Goal: Task Accomplishment & Management: Manage account settings

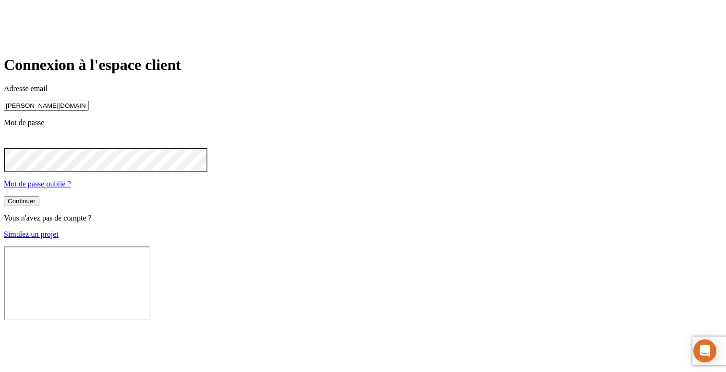
click at [89, 111] on input "james.bond+300@nalo.fr" at bounding box center [46, 106] width 85 height 10
type input "james.bond+36@nalo.fr"
click at [39, 207] on button "Continuer" at bounding box center [22, 202] width 36 height 10
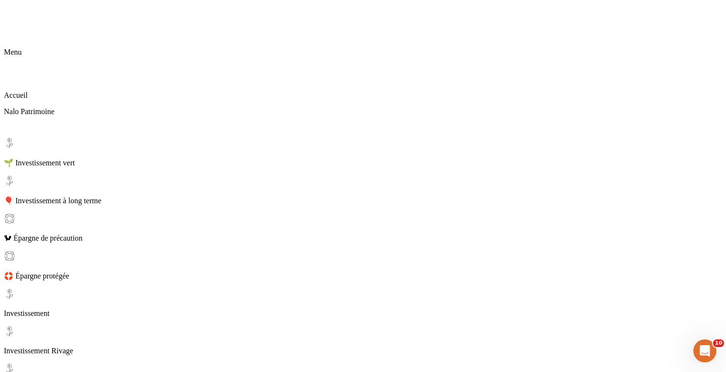
scroll to position [104, 0]
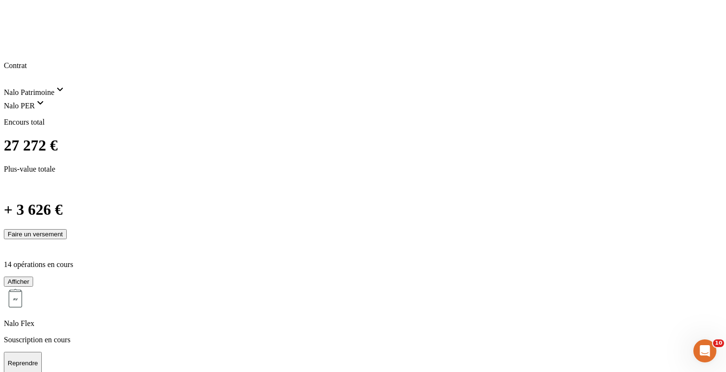
scroll to position [0, 0]
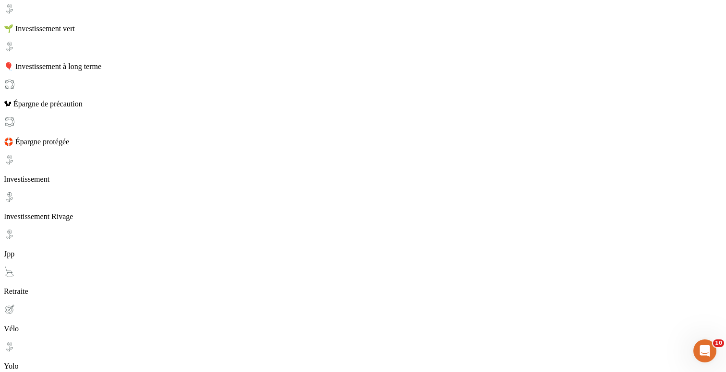
scroll to position [104, 0]
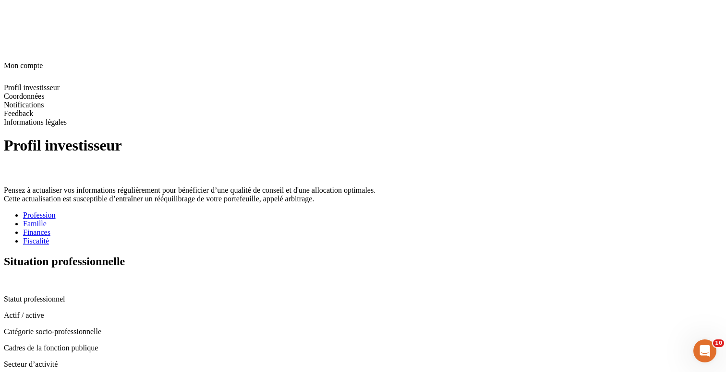
click at [23, 246] on span at bounding box center [23, 246] width 0 height 0
click at [11, 278] on icon at bounding box center [7, 281] width 6 height 6
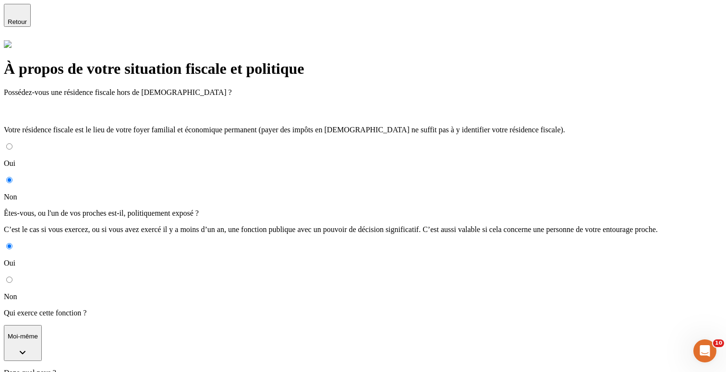
scroll to position [57, 0]
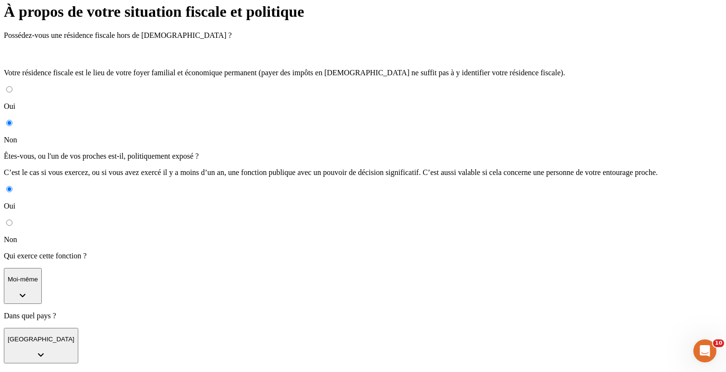
click at [336, 252] on div "Qui exerce cette fonction ? Moi-même" at bounding box center [363, 278] width 718 height 52
click at [42, 268] on button "Moi-même" at bounding box center [23, 286] width 38 height 36
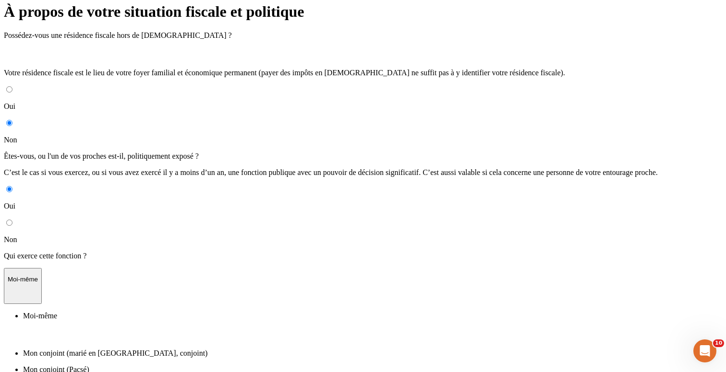
click at [308, 349] on li "Mon conjoint (marié en France, conjoint)" at bounding box center [372, 353] width 699 height 9
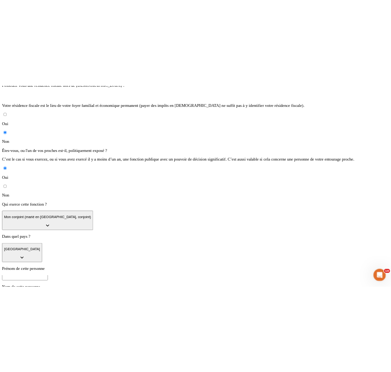
scroll to position [108, 0]
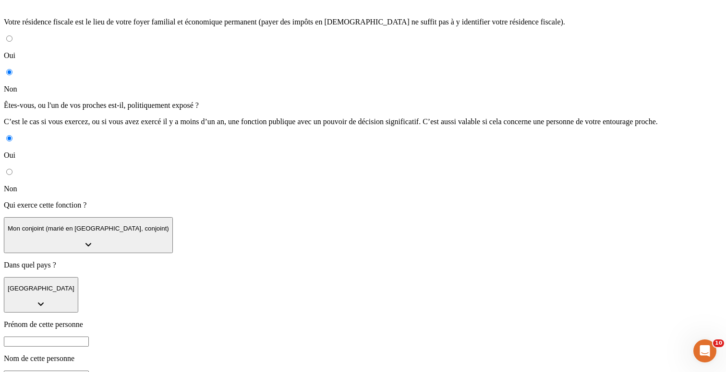
click at [173, 217] on button "Mon conjoint (marié en France, conjoint)" at bounding box center [88, 235] width 169 height 36
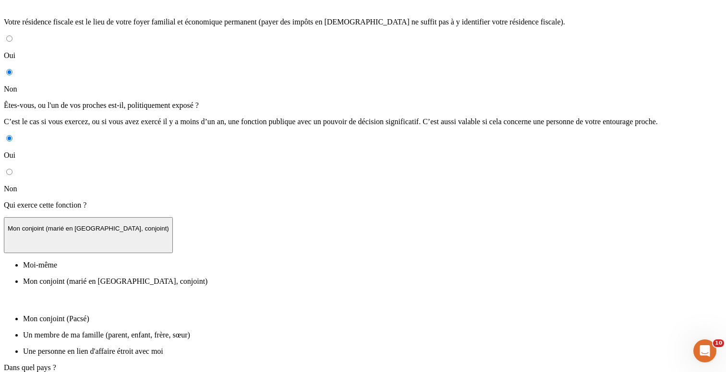
click at [322, 315] on li "Mon conjoint (Pacsé)" at bounding box center [372, 319] width 699 height 9
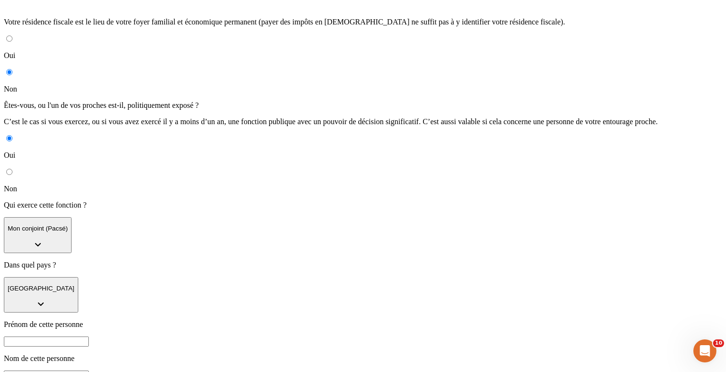
click at [72, 217] on button "Mon conjoint (Pacsé)" at bounding box center [38, 235] width 68 height 36
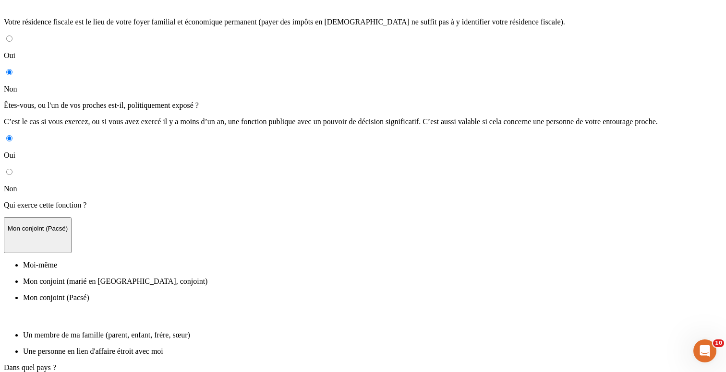
click at [310, 331] on p "Un membre de ma famille (parent, enfant, frère, sœur)" at bounding box center [372, 335] width 699 height 9
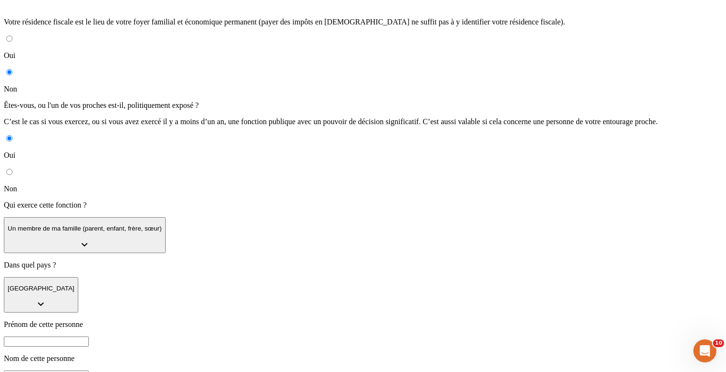
click at [166, 217] on button "Un membre de ma famille (parent, enfant, frère, sœur)" at bounding box center [85, 235] width 162 height 36
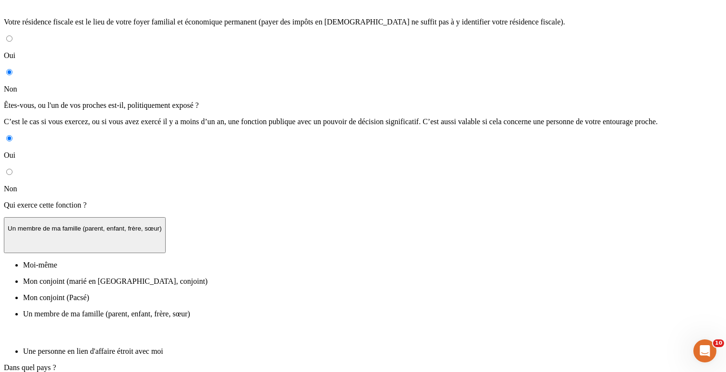
click at [299, 347] on p "Une personne en lien d'affaire étroit avec moi" at bounding box center [372, 351] width 699 height 9
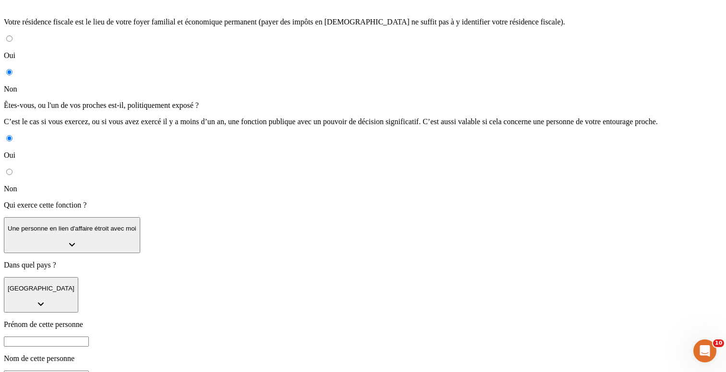
click at [597, 149] on div "À propos de votre situation fiscale et politique Possédez-vous une résidence fi…" at bounding box center [363, 263] width 718 height 663
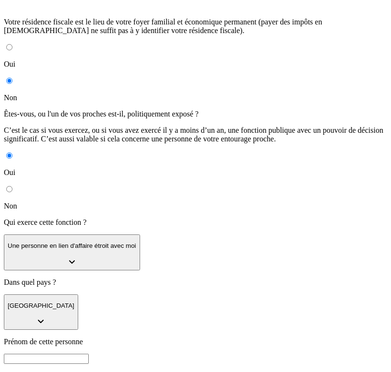
click at [89, 354] on input at bounding box center [46, 359] width 85 height 10
type input "test"
type input "nom"
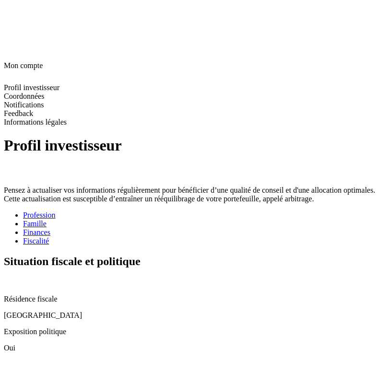
click at [12, 278] on icon at bounding box center [8, 282] width 8 height 8
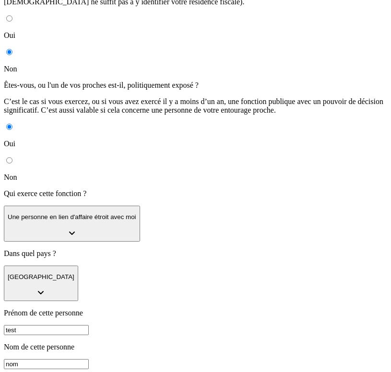
scroll to position [138, 0]
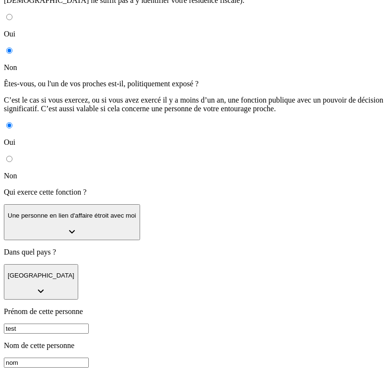
click at [89, 324] on input "test" at bounding box center [46, 329] width 85 height 10
click at [89, 358] on input "nom" at bounding box center [46, 363] width 85 height 10
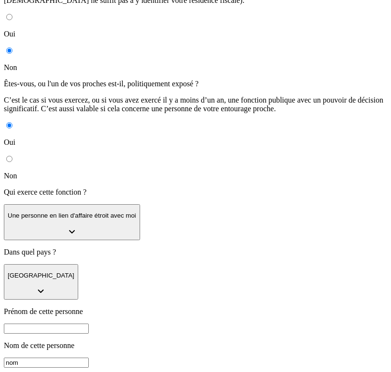
click at [89, 358] on input "nom" at bounding box center [46, 363] width 85 height 10
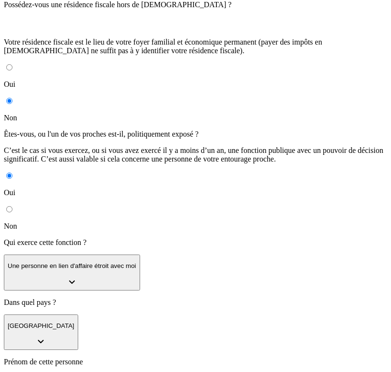
scroll to position [49, 0]
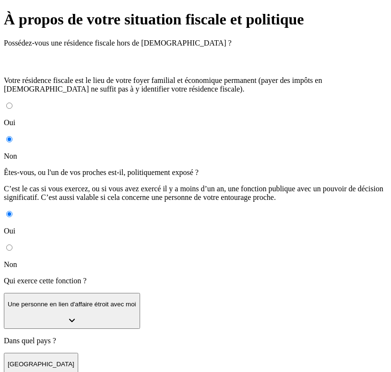
click at [56, 301] on p "Une personne en lien d'affaire étroit avec moi" at bounding box center [72, 304] width 129 height 7
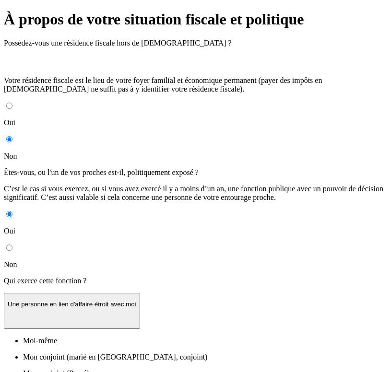
click at [54, 353] on p "Mon conjoint (marié en France, conjoint)" at bounding box center [205, 357] width 364 height 9
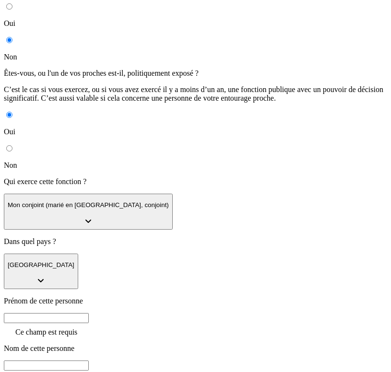
scroll to position [206, 0]
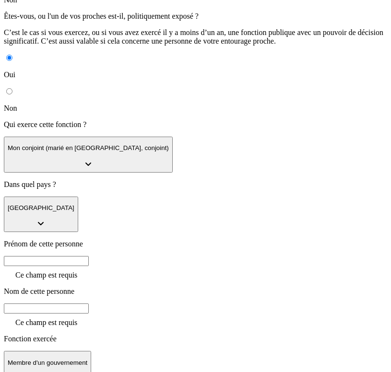
click at [142, 137] on button "Mon conjoint (marié en France, conjoint)" at bounding box center [88, 155] width 169 height 36
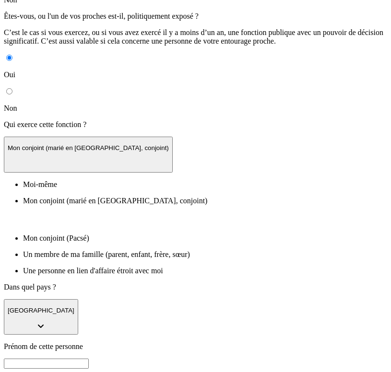
click at [108, 180] on li "Moi-même" at bounding box center [205, 184] width 364 height 9
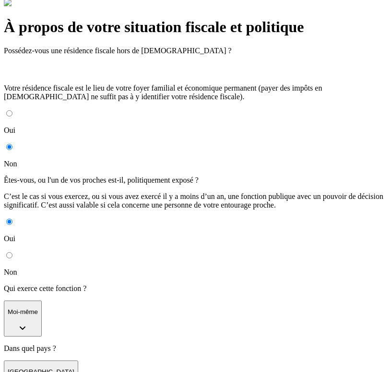
scroll to position [0, 0]
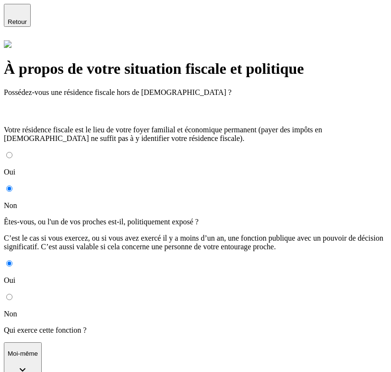
click at [12, 294] on input "Non" at bounding box center [9, 297] width 6 height 6
radio input "true"
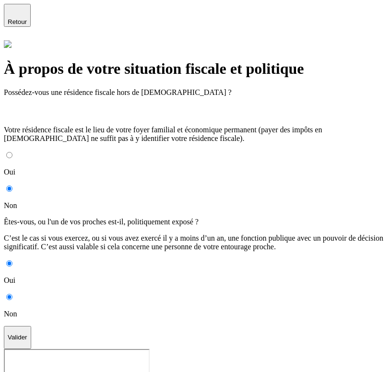
click at [31, 345] on button "Valider" at bounding box center [17, 337] width 27 height 23
click at [18, 260] on label "Oui" at bounding box center [195, 272] width 383 height 25
click at [12, 261] on input "Oui" at bounding box center [9, 264] width 6 height 6
radio input "true"
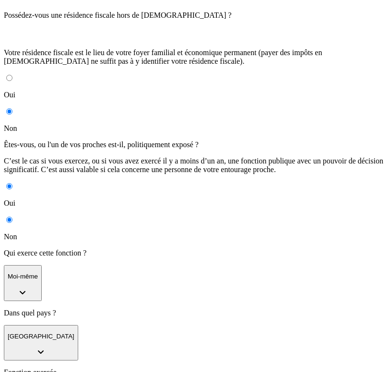
scroll to position [109, 0]
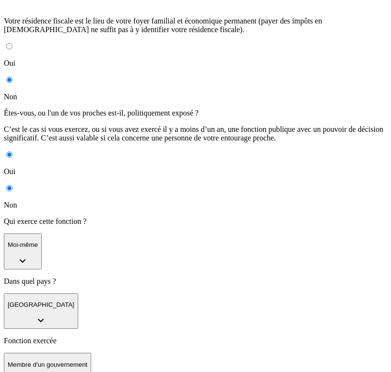
click at [42, 234] on button "Moi-même" at bounding box center [23, 252] width 38 height 36
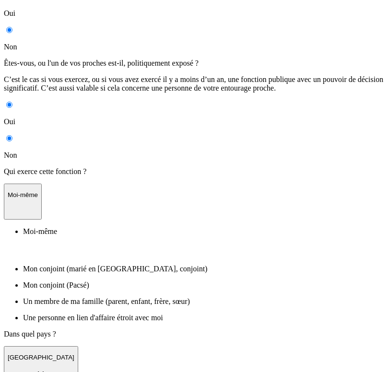
scroll to position [166, 0]
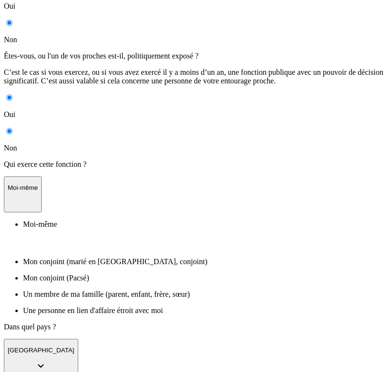
click at [60, 220] on li "Moi-même" at bounding box center [205, 235] width 364 height 30
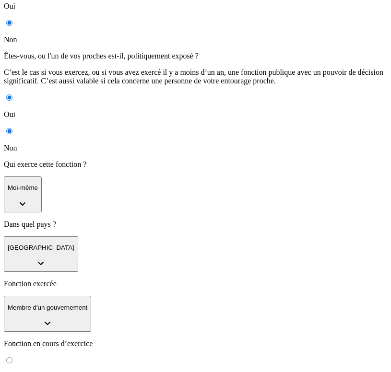
click at [62, 304] on p "Membre d'un gouvernement" at bounding box center [48, 307] width 80 height 7
click at [47, 340] on li "Membre d'un gouvernement" at bounding box center [205, 355] width 364 height 30
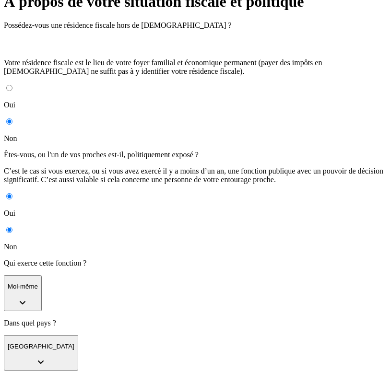
scroll to position [55, 0]
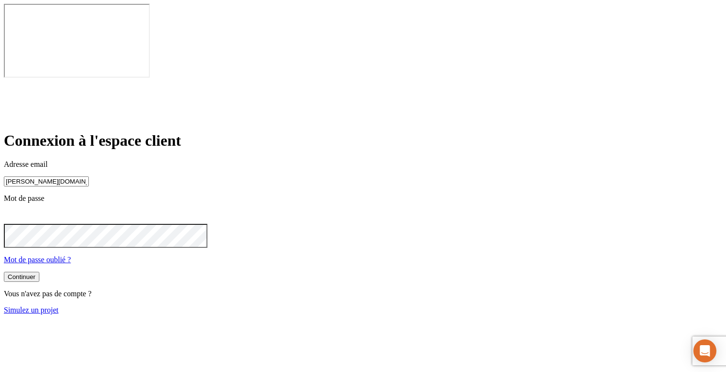
click at [89, 177] on input "james.bond+300@nalo.fr" at bounding box center [46, 182] width 85 height 10
type input "james.bond+45@nalo.fr"
click at [39, 273] on button "Continuer" at bounding box center [22, 278] width 36 height 10
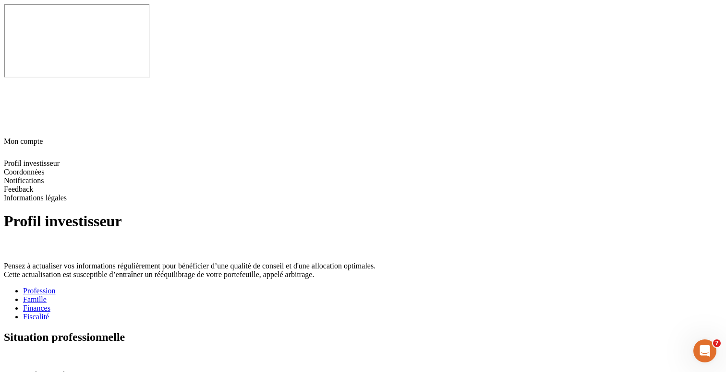
click at [359, 313] on div "Fiscalité" at bounding box center [372, 317] width 699 height 9
click at [12, 354] on icon at bounding box center [8, 358] width 8 height 8
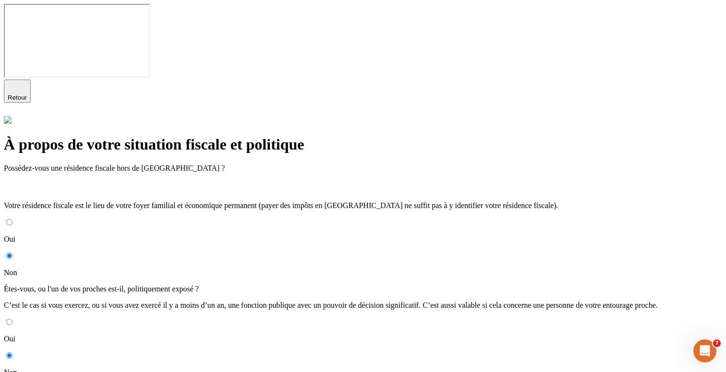
click at [208, 235] on p "Oui" at bounding box center [363, 239] width 718 height 9
click at [12, 219] on input "Oui" at bounding box center [9, 222] width 6 height 6
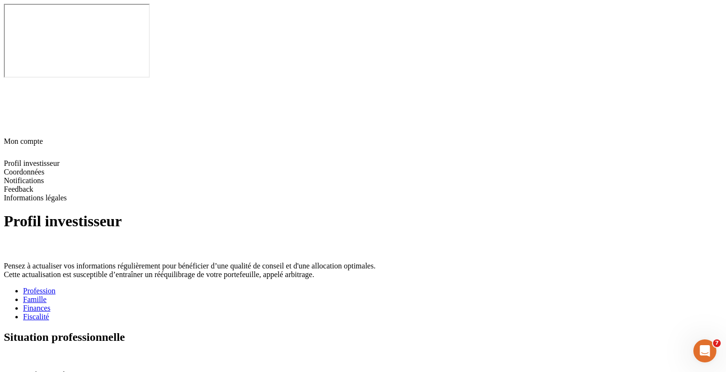
click at [358, 313] on div "Fiscalité" at bounding box center [372, 317] width 699 height 9
click at [12, 354] on icon at bounding box center [8, 358] width 8 height 8
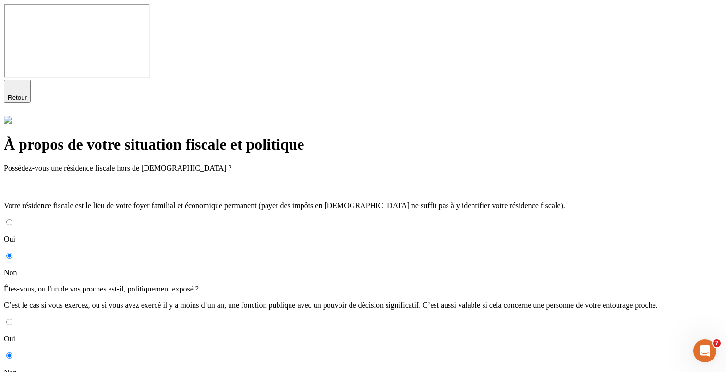
click at [12, 219] on input "Oui" at bounding box center [9, 222] width 6 height 6
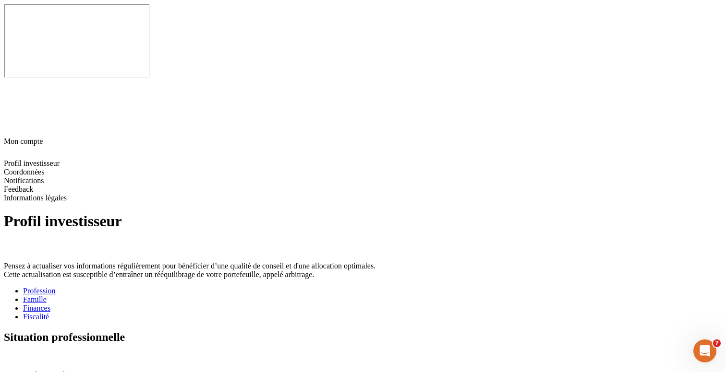
click at [370, 313] on li "Fiscalité" at bounding box center [372, 317] width 699 height 9
click at [354, 313] on div "Fiscalité" at bounding box center [372, 317] width 699 height 9
click at [12, 354] on icon at bounding box center [8, 358] width 8 height 8
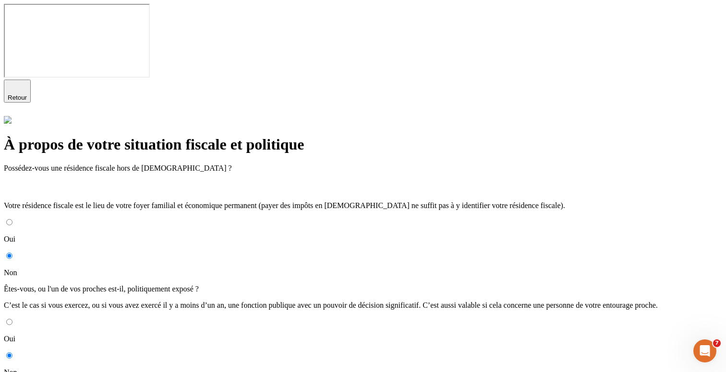
click at [12, 319] on input "Oui" at bounding box center [9, 322] width 6 height 6
radio input "true"
click at [12, 353] on input "Non" at bounding box center [9, 356] width 6 height 6
radio input "true"
click at [12, 219] on input "Oui" at bounding box center [9, 222] width 6 height 6
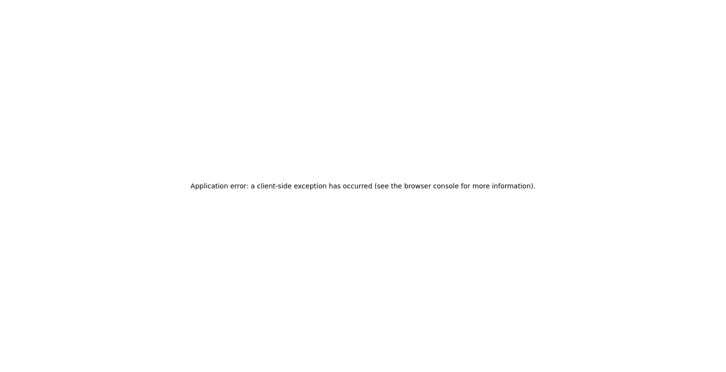
click at [284, 100] on div "Application error: a client-side exception has occurred (see the browser consol…" at bounding box center [363, 186] width 726 height 372
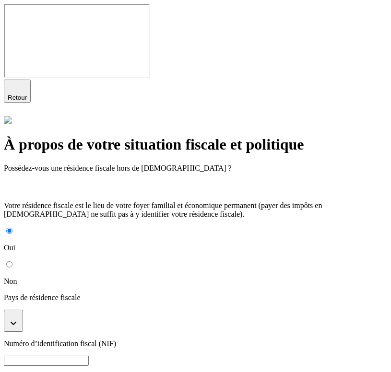
radio input "true"
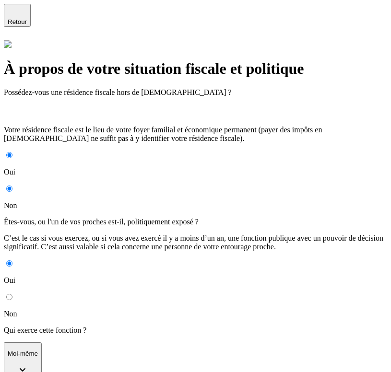
click at [12, 152] on input "Oui" at bounding box center [9, 155] width 6 height 6
radio input "true"
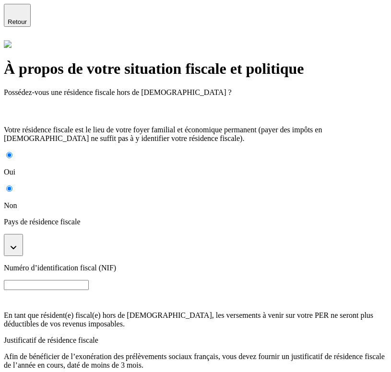
click at [12, 186] on input "Non" at bounding box center [9, 189] width 6 height 6
radio input "true"
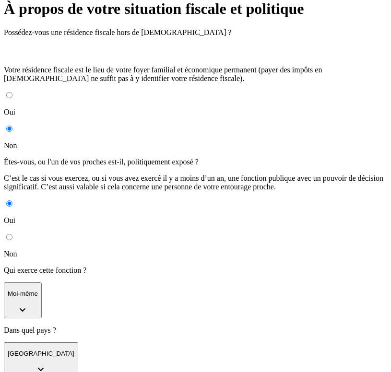
scroll to position [182, 0]
